Goal: Check status: Check status

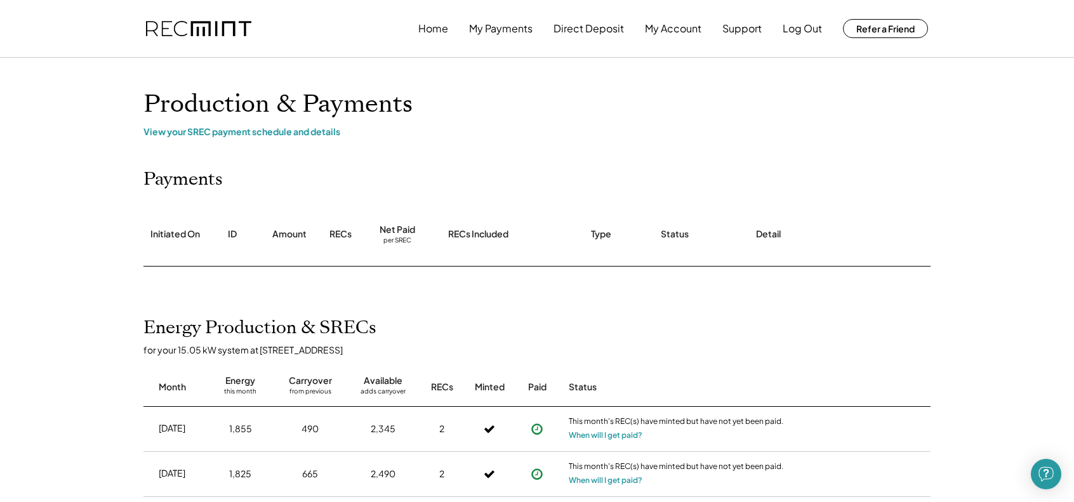
click at [381, 242] on div "Net Paid per SREC" at bounding box center [397, 234] width 76 height 63
click at [406, 242] on div "per SREC" at bounding box center [397, 241] width 28 height 10
click at [326, 134] on div "View your SREC payment schedule and details" at bounding box center [536, 131] width 787 height 11
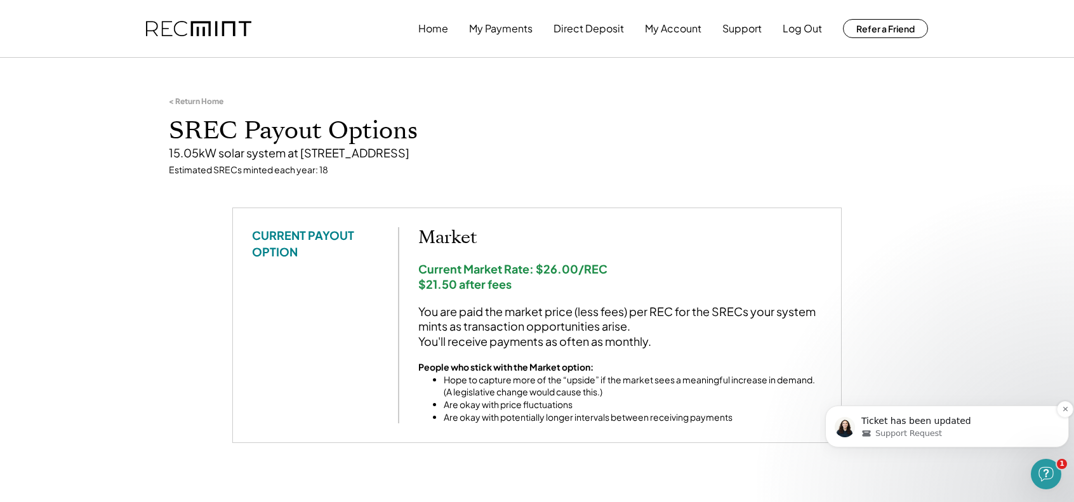
click at [1007, 428] on div "Support Request" at bounding box center [957, 433] width 192 height 11
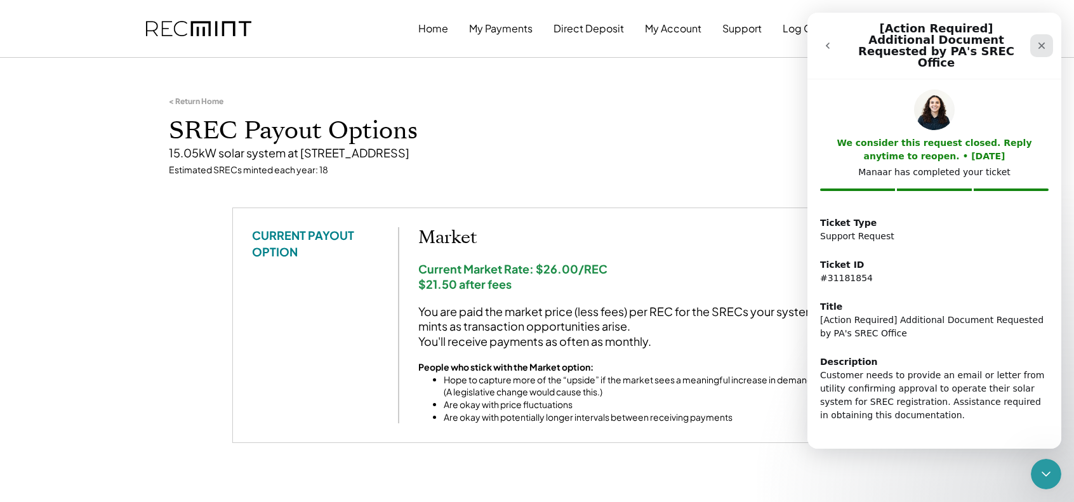
click at [1035, 39] on div "Close" at bounding box center [1041, 45] width 23 height 23
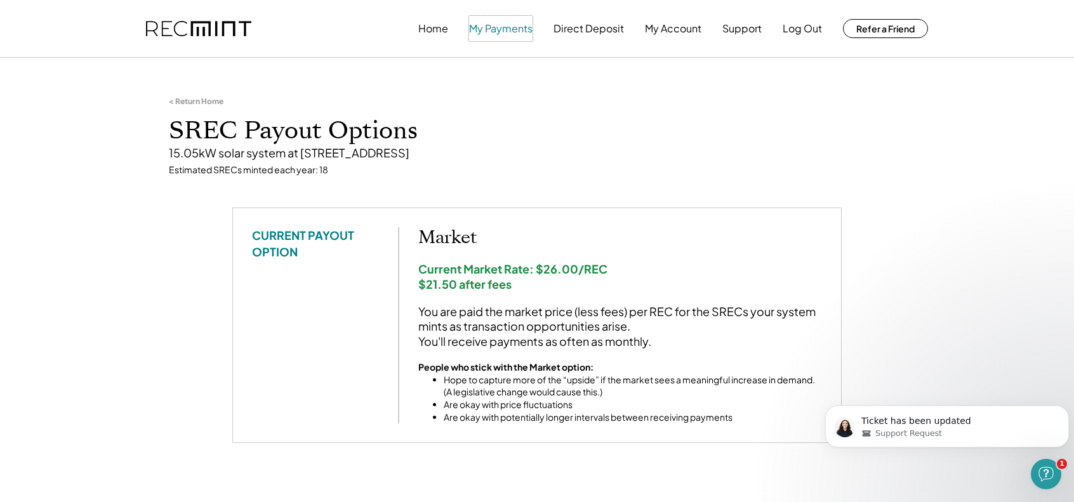
click at [498, 30] on button "My Payments" at bounding box center [500, 28] width 63 height 25
